Goal: Complete application form

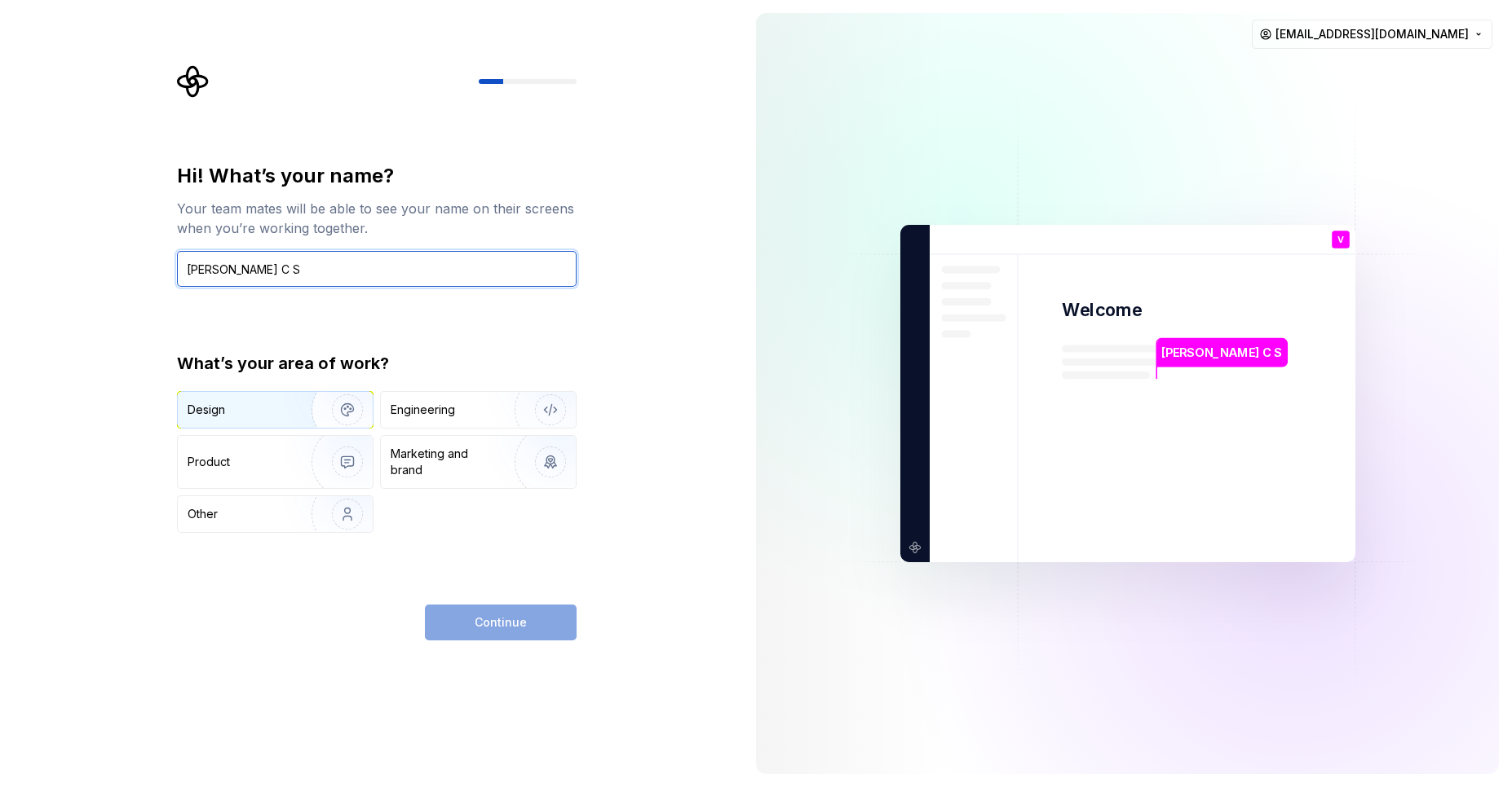
type input "[PERSON_NAME] C S"
click at [231, 428] on button "Design" at bounding box center [274, 409] width 197 height 37
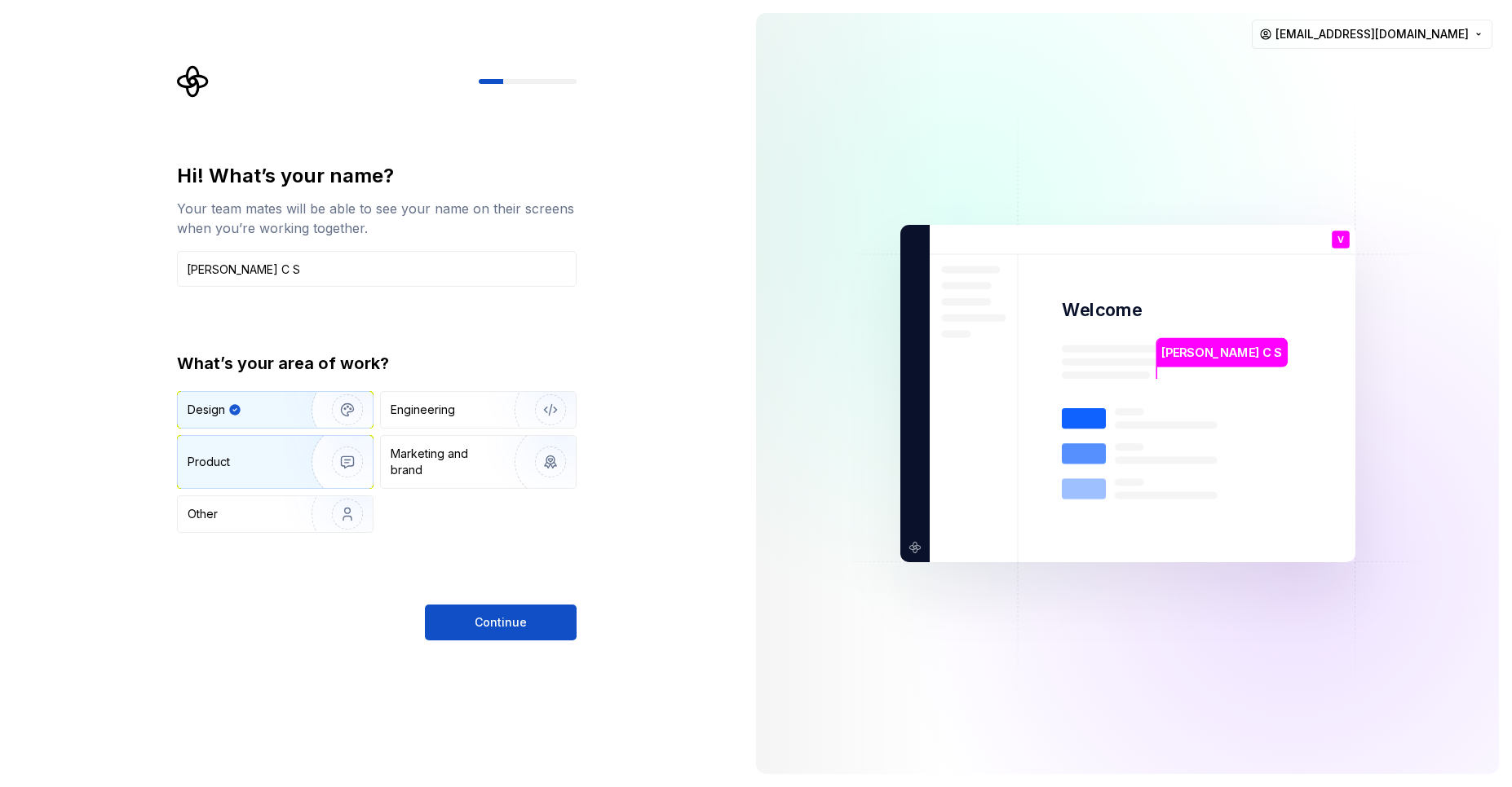
click at [238, 464] on div "Product" at bounding box center [240, 461] width 107 height 16
click at [254, 412] on div "Design" at bounding box center [238, 409] width 103 height 16
